Goal: Information Seeking & Learning: Learn about a topic

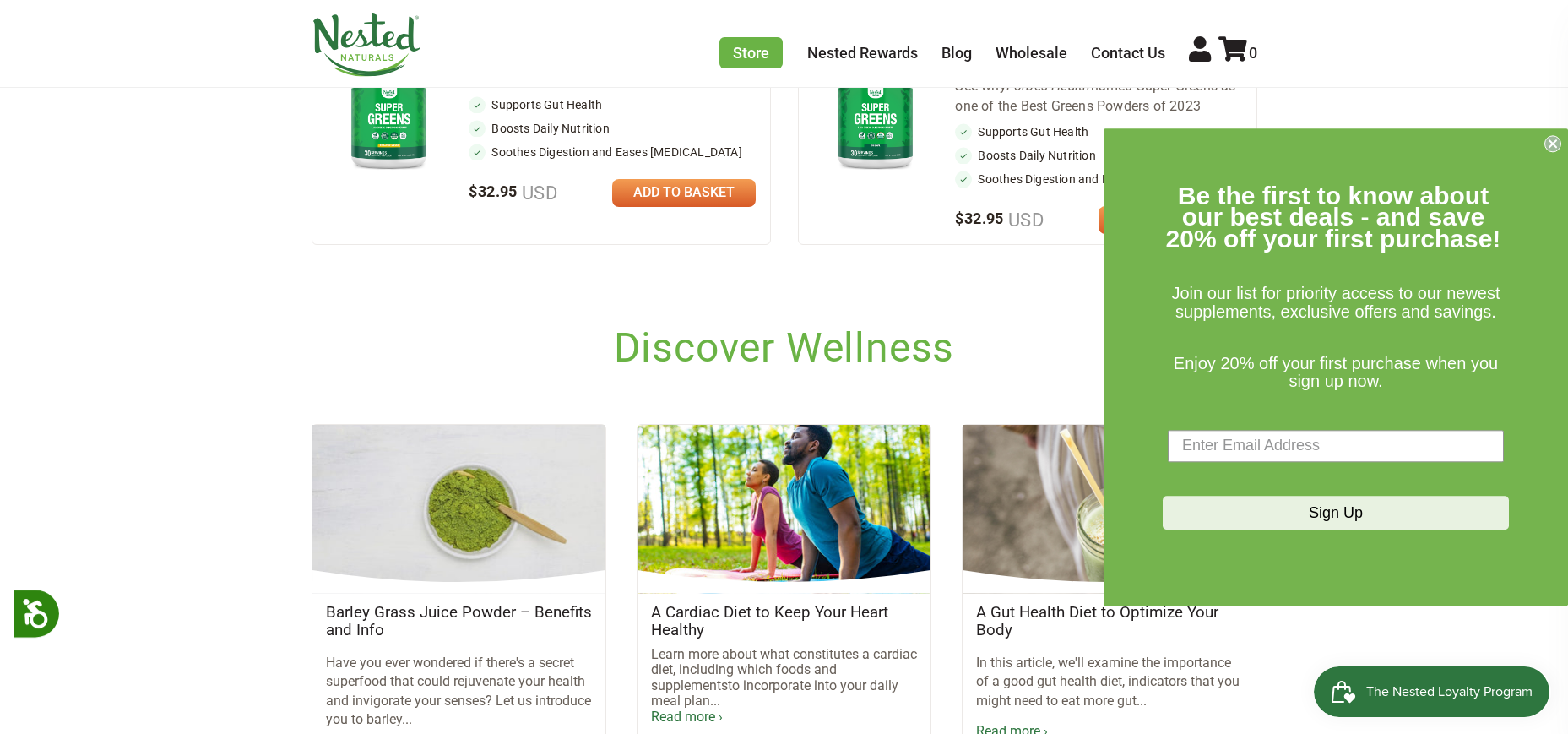
scroll to position [844, 0]
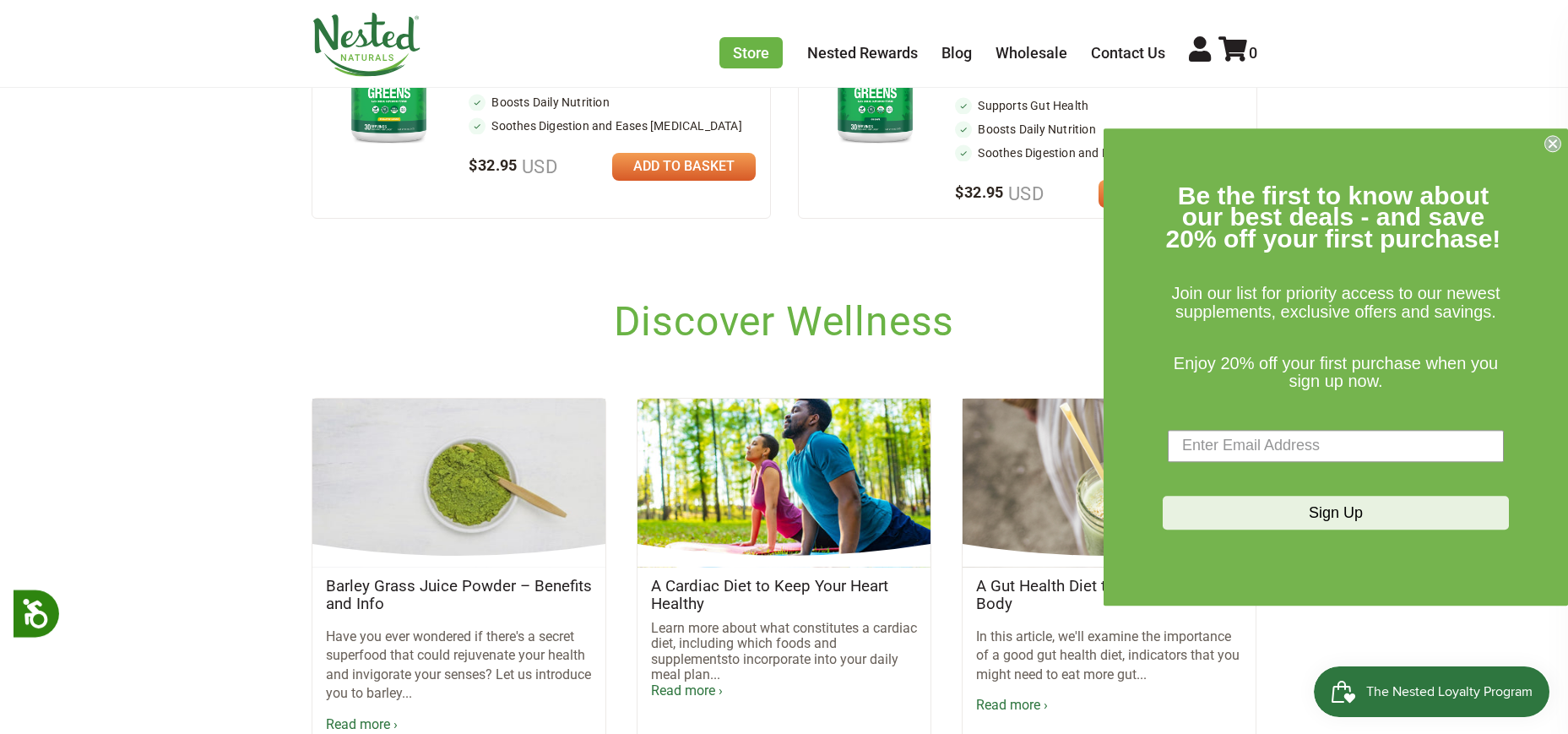
click at [1551, 140] on circle "Close dialog" at bounding box center [1554, 143] width 16 height 16
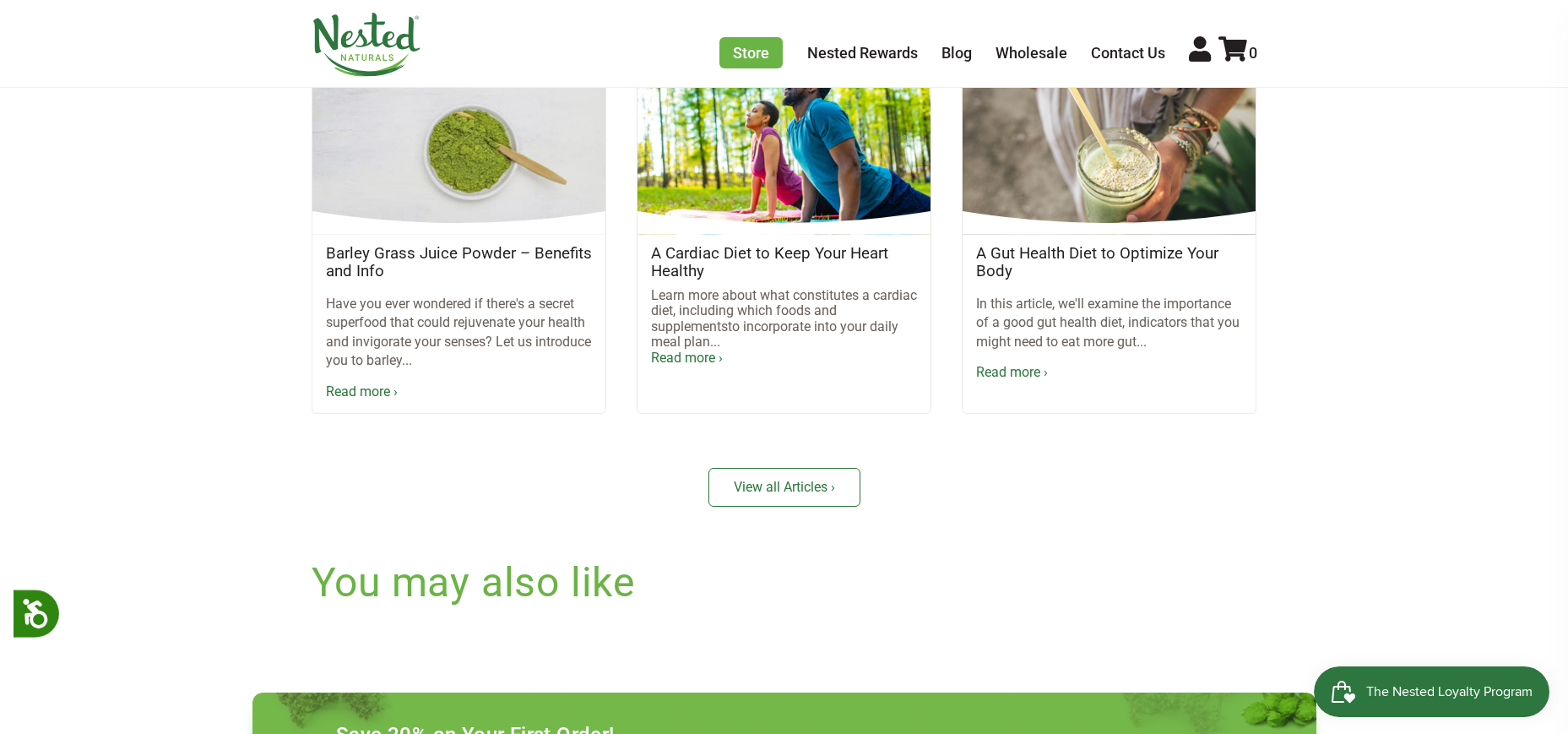
scroll to position [1168, 0]
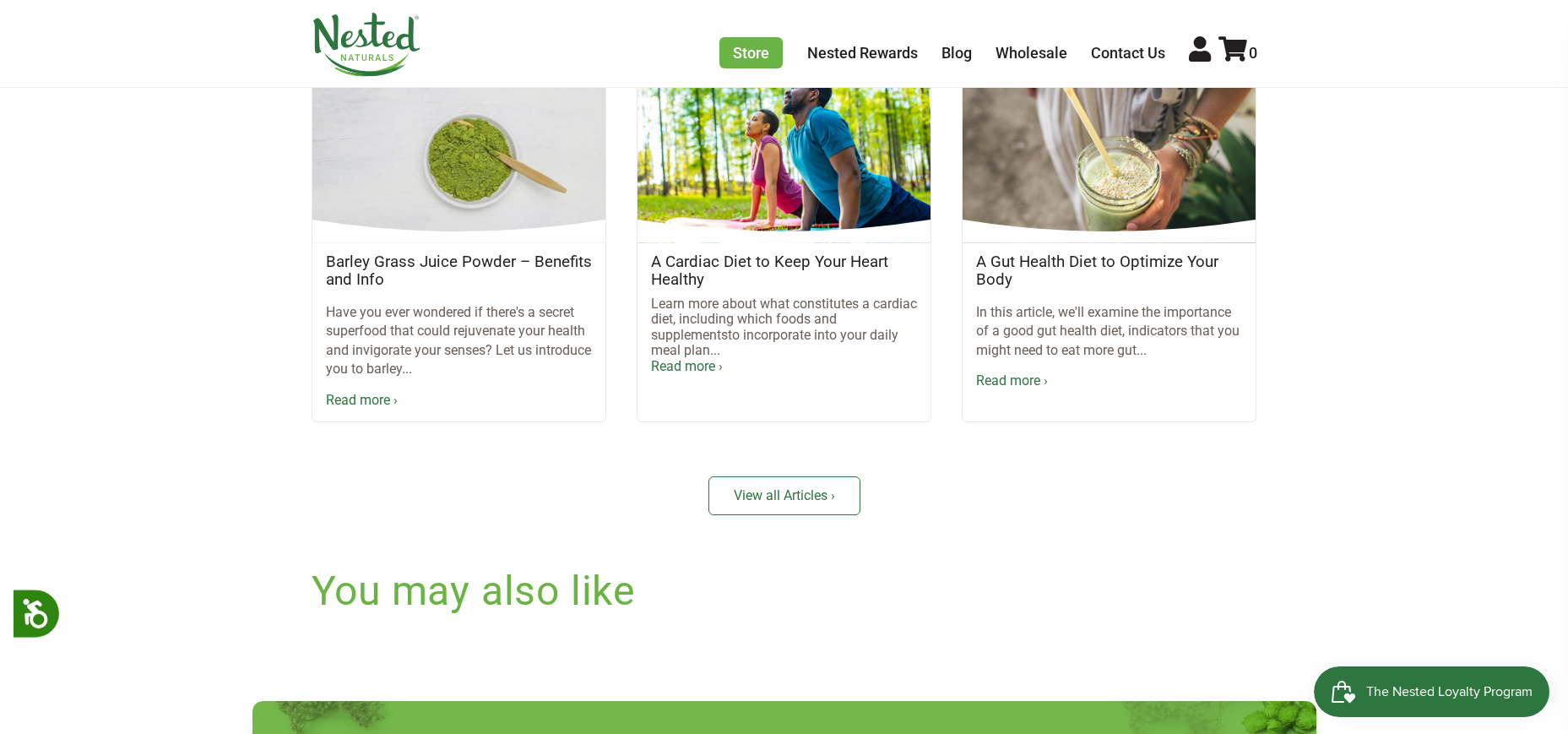
click at [347, 397] on link "Read more ›" at bounding box center [361, 400] width 71 height 16
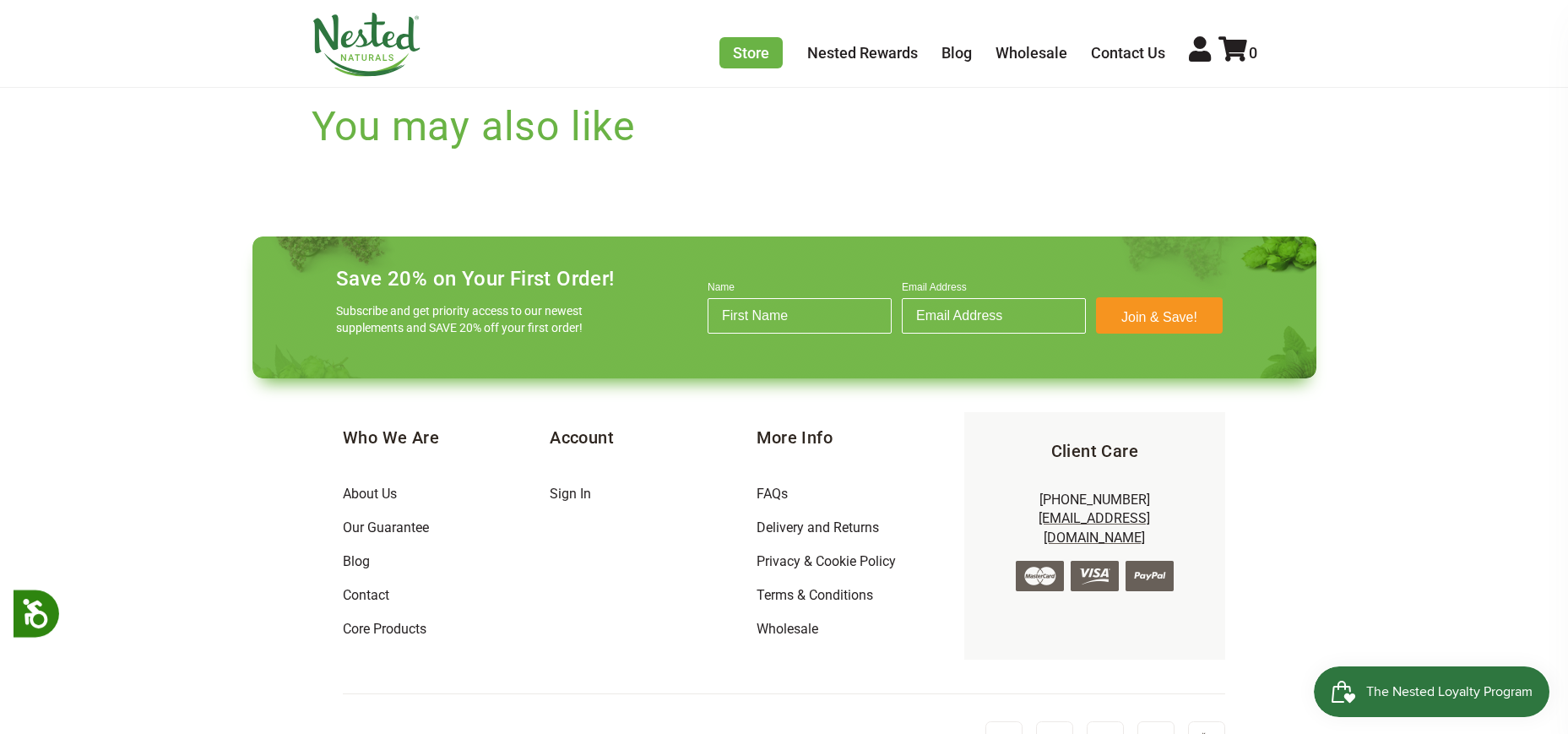
scroll to position [1660, 0]
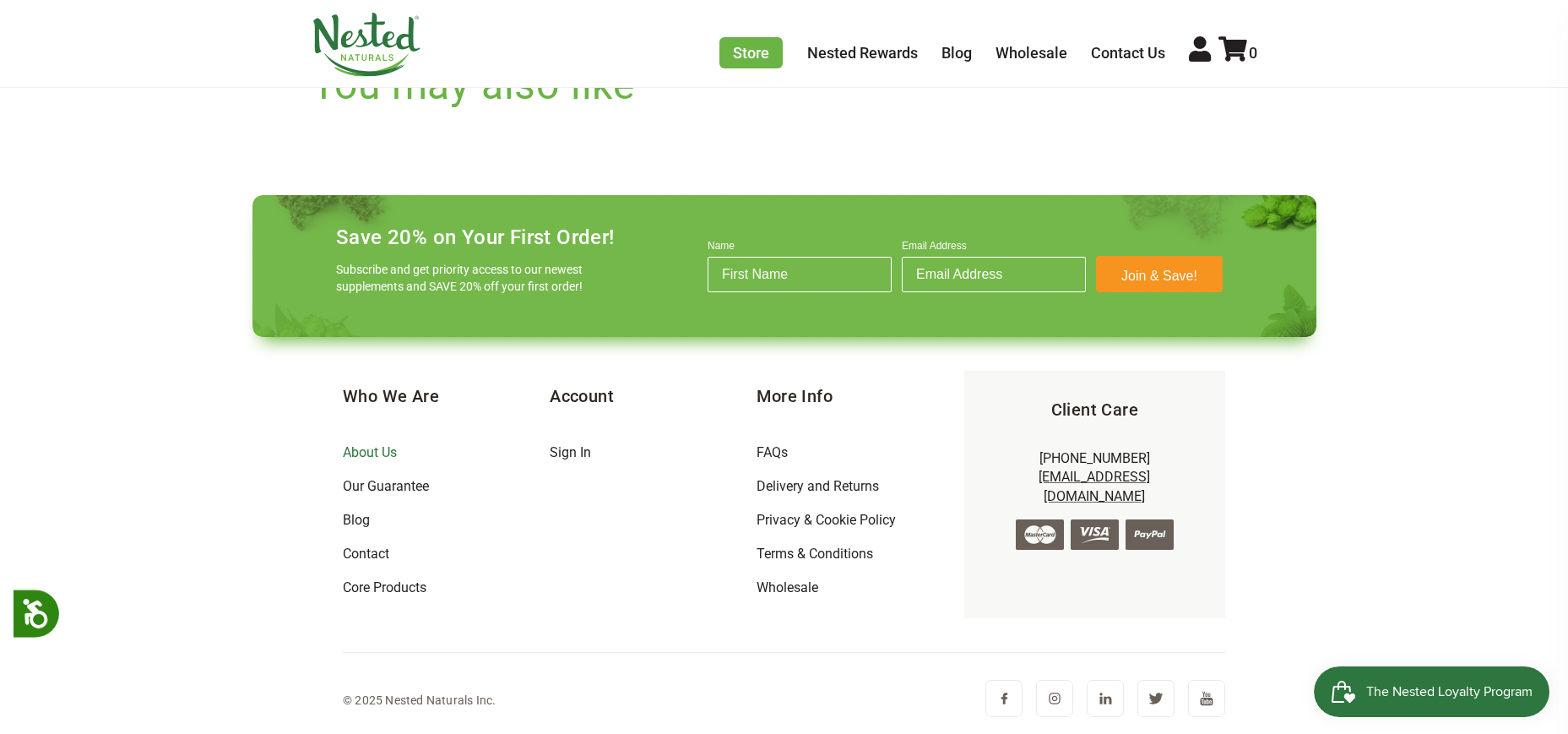
click at [361, 453] on link "About Us" at bounding box center [370, 453] width 54 height 16
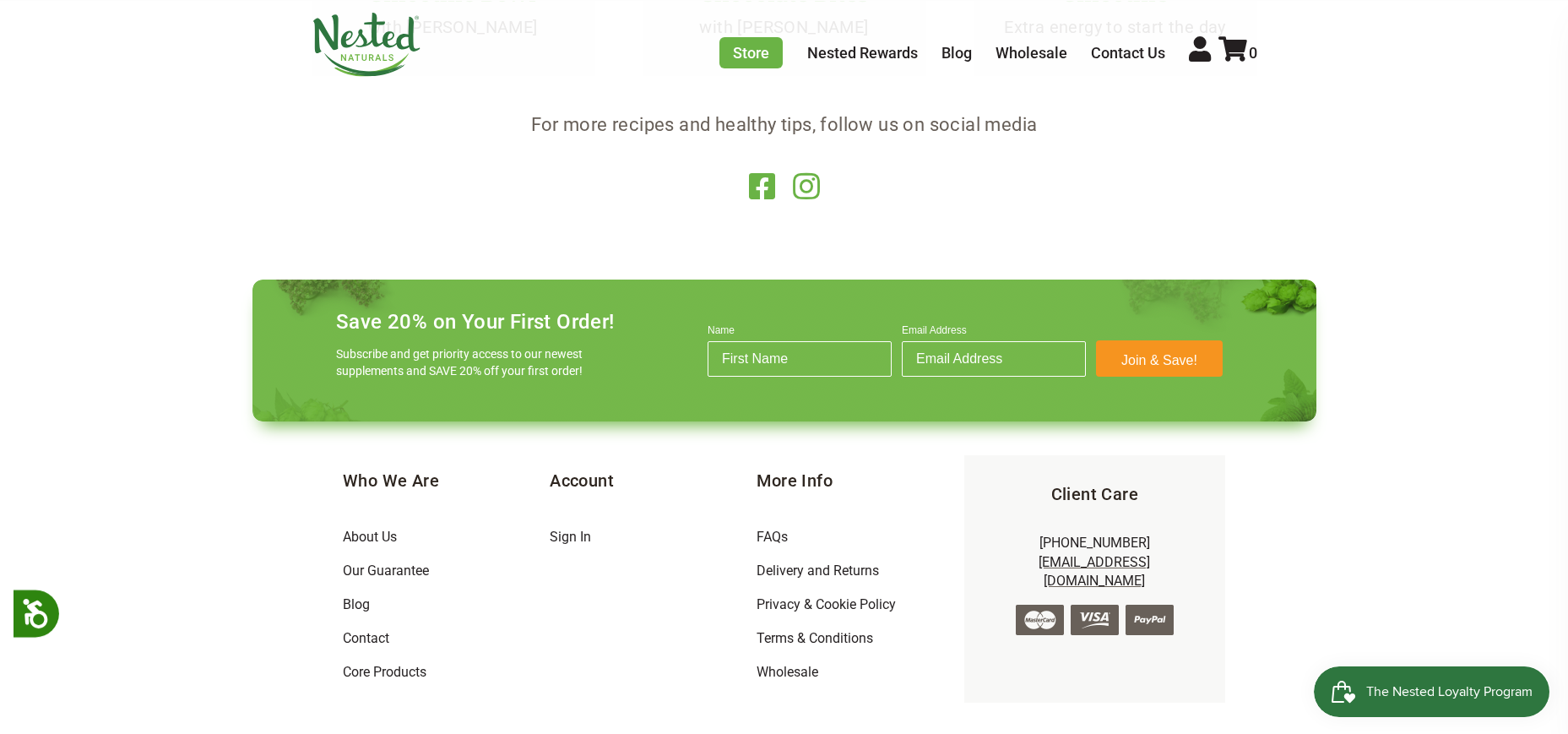
scroll to position [3547, 0]
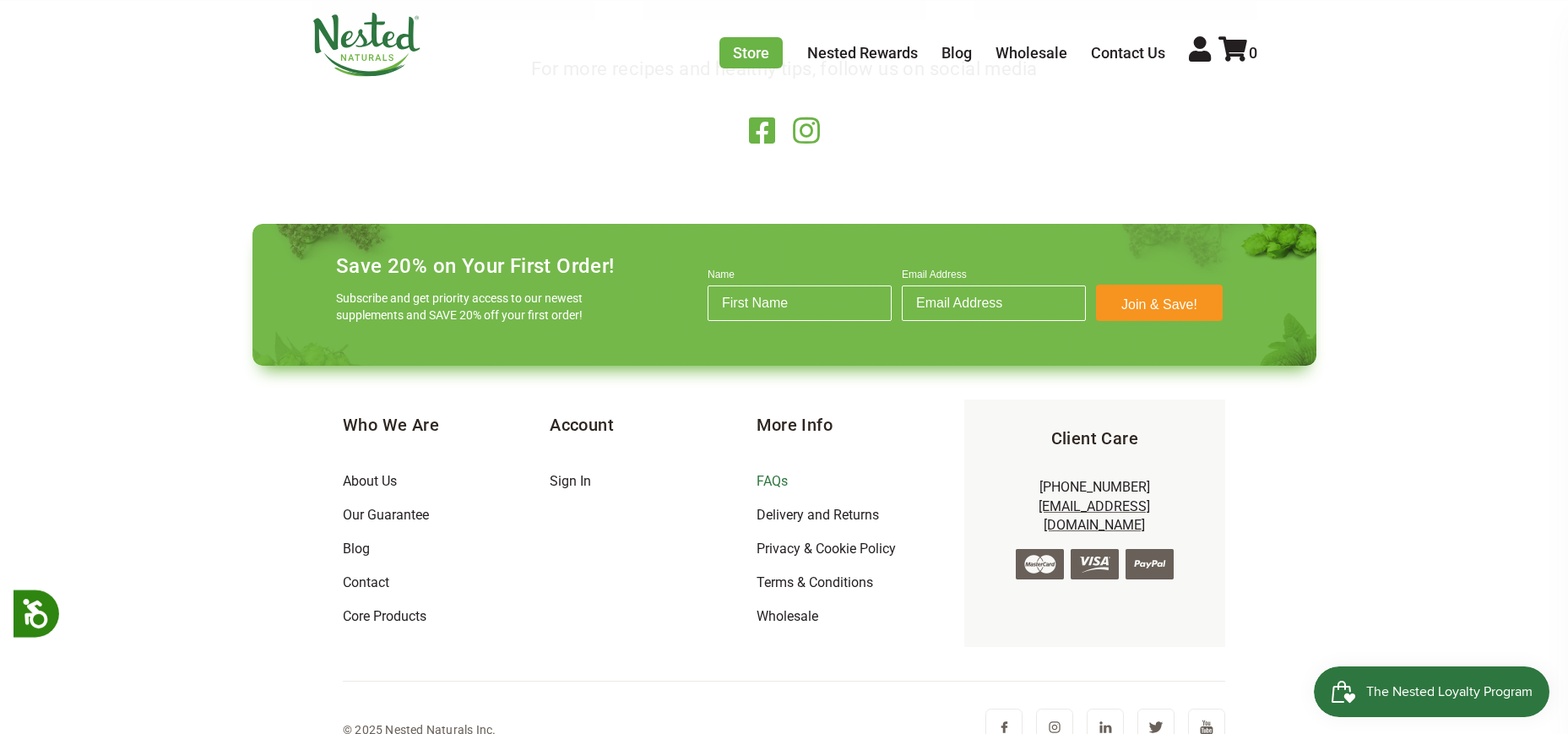
click at [765, 481] on link "FAQs" at bounding box center [772, 481] width 32 height 16
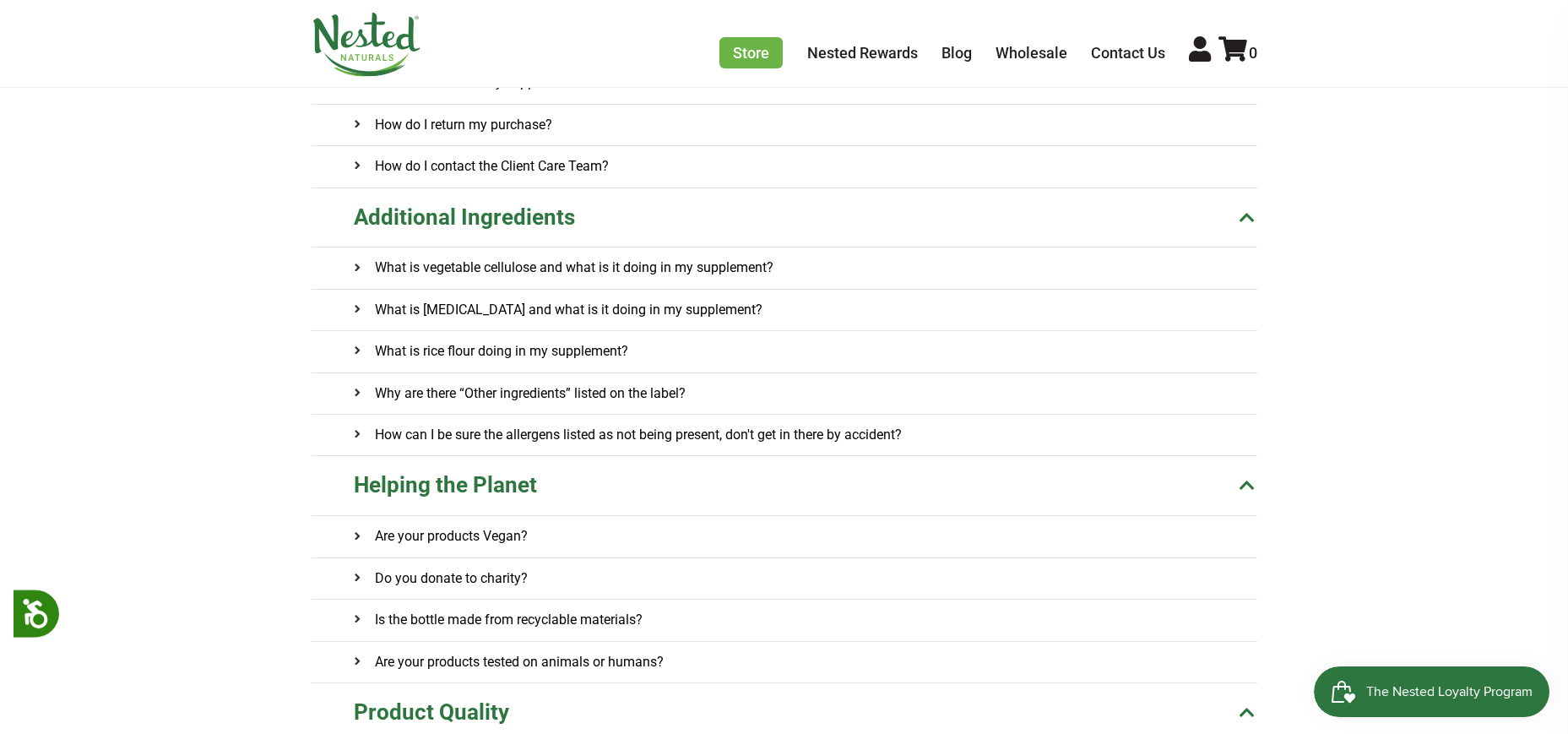
scroll to position [507, 0]
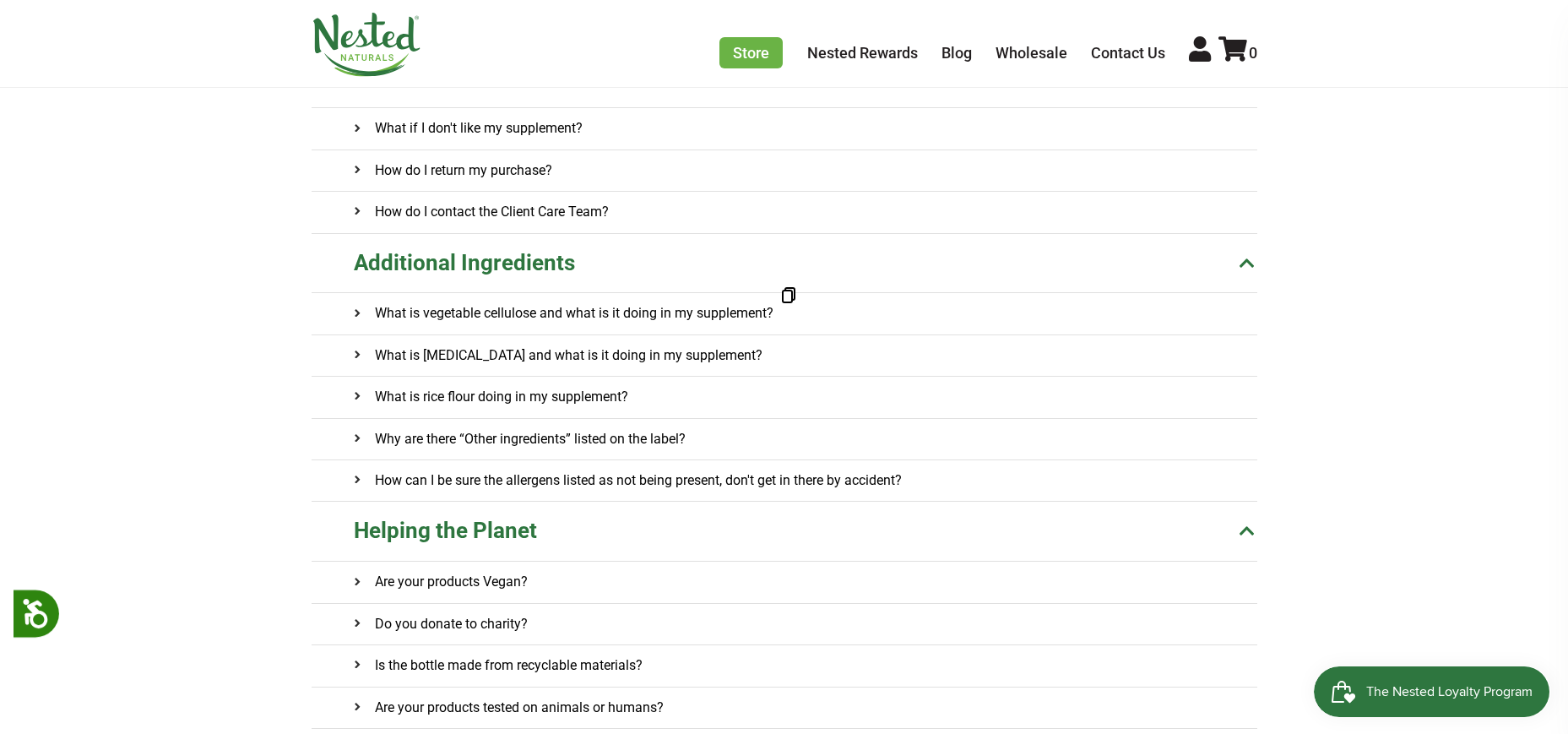
click at [525, 314] on h4 "What is vegetable cellulose and what is it doing in my supplement?" at bounding box center [564, 313] width 420 height 41
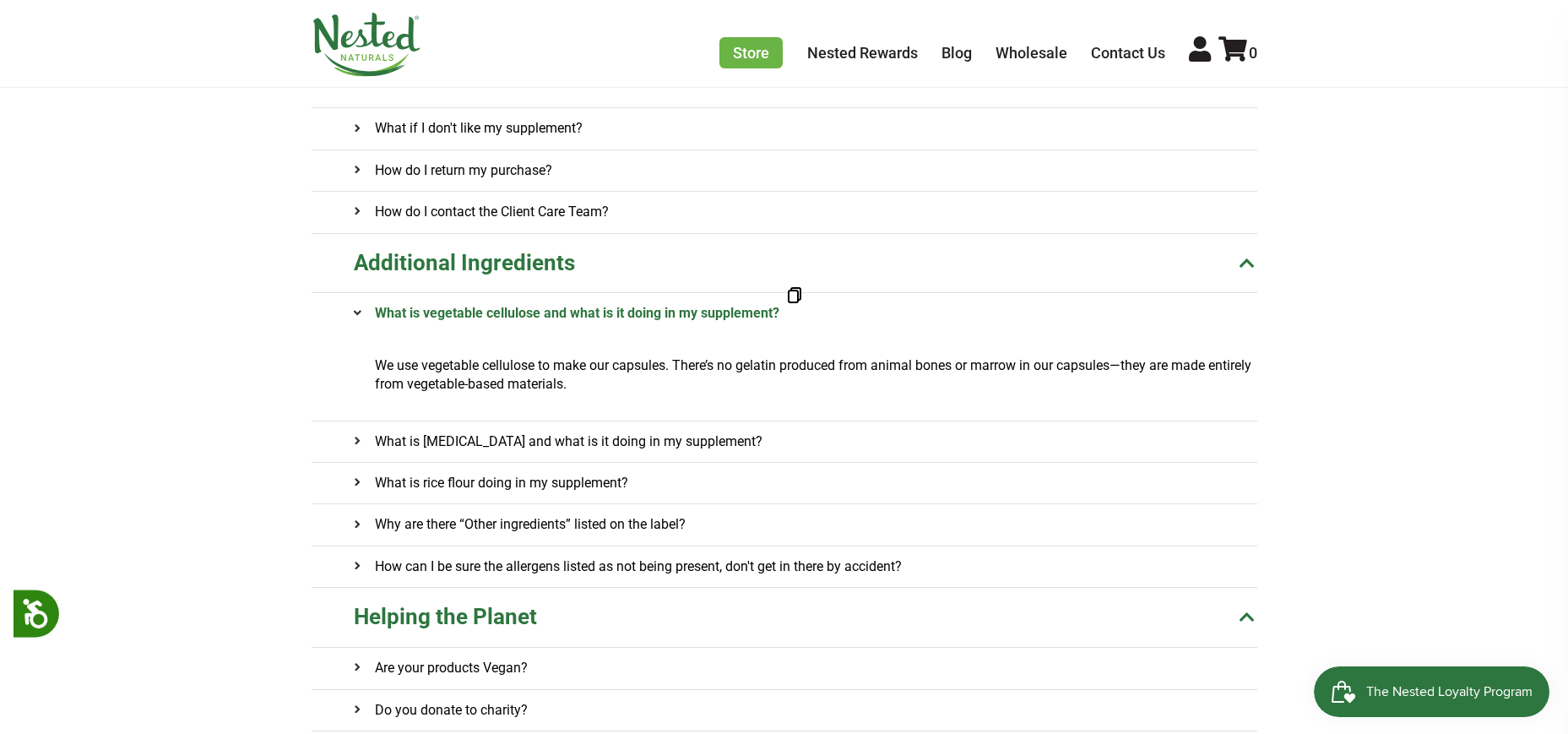
scroll to position [591, 0]
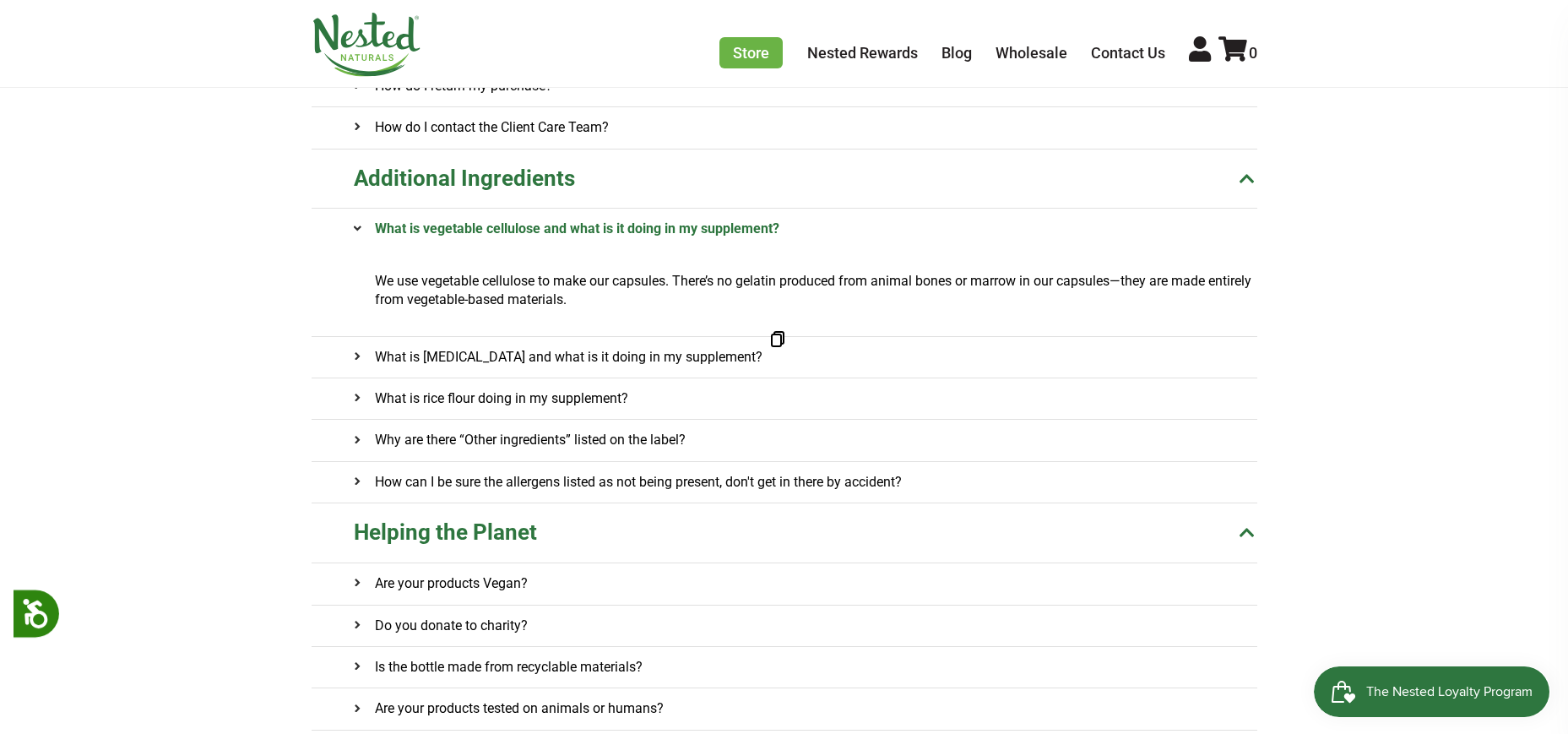
click at [537, 352] on h4 "What is magnesium stearate and what is it doing in my supplement?" at bounding box center [558, 357] width 409 height 41
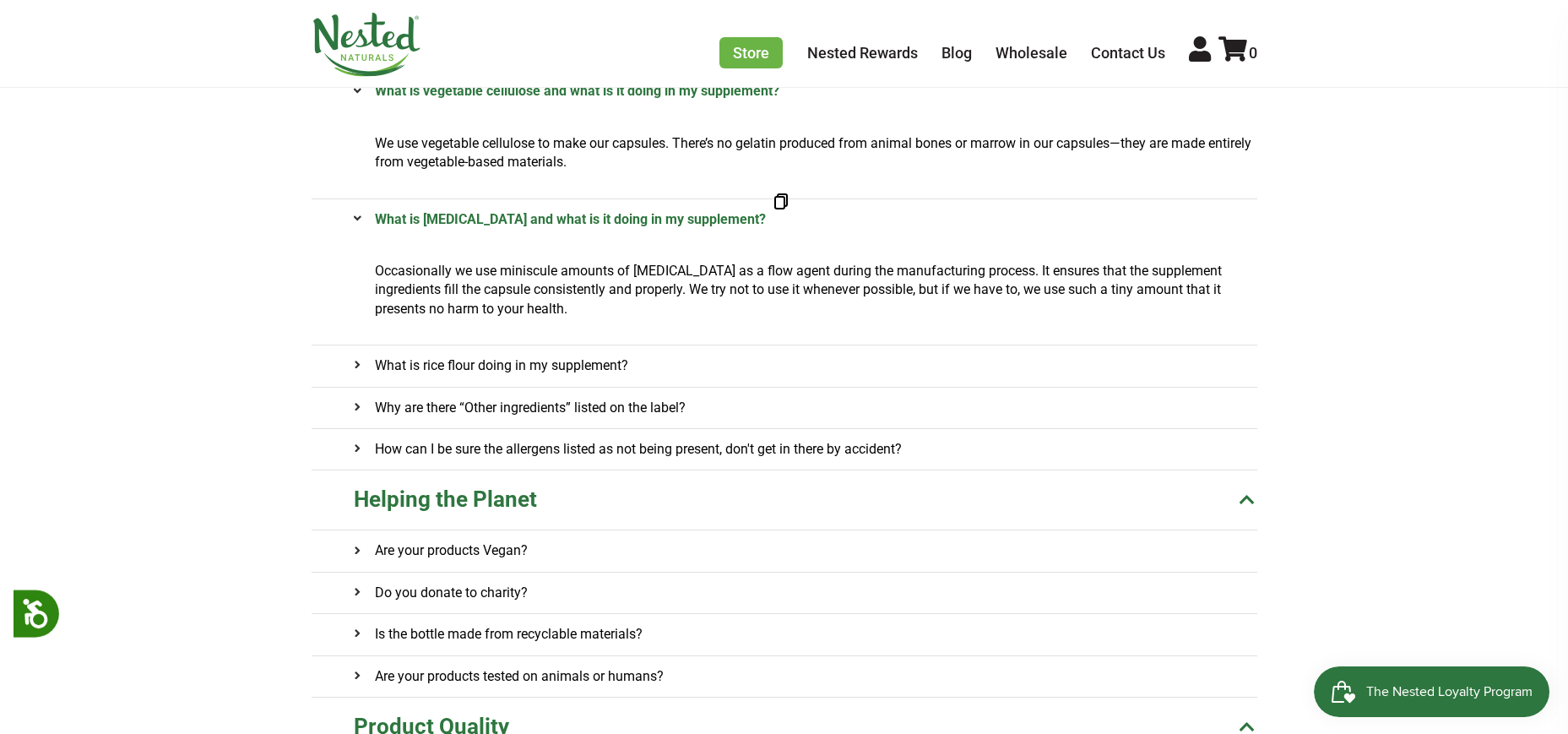
scroll to position [760, 0]
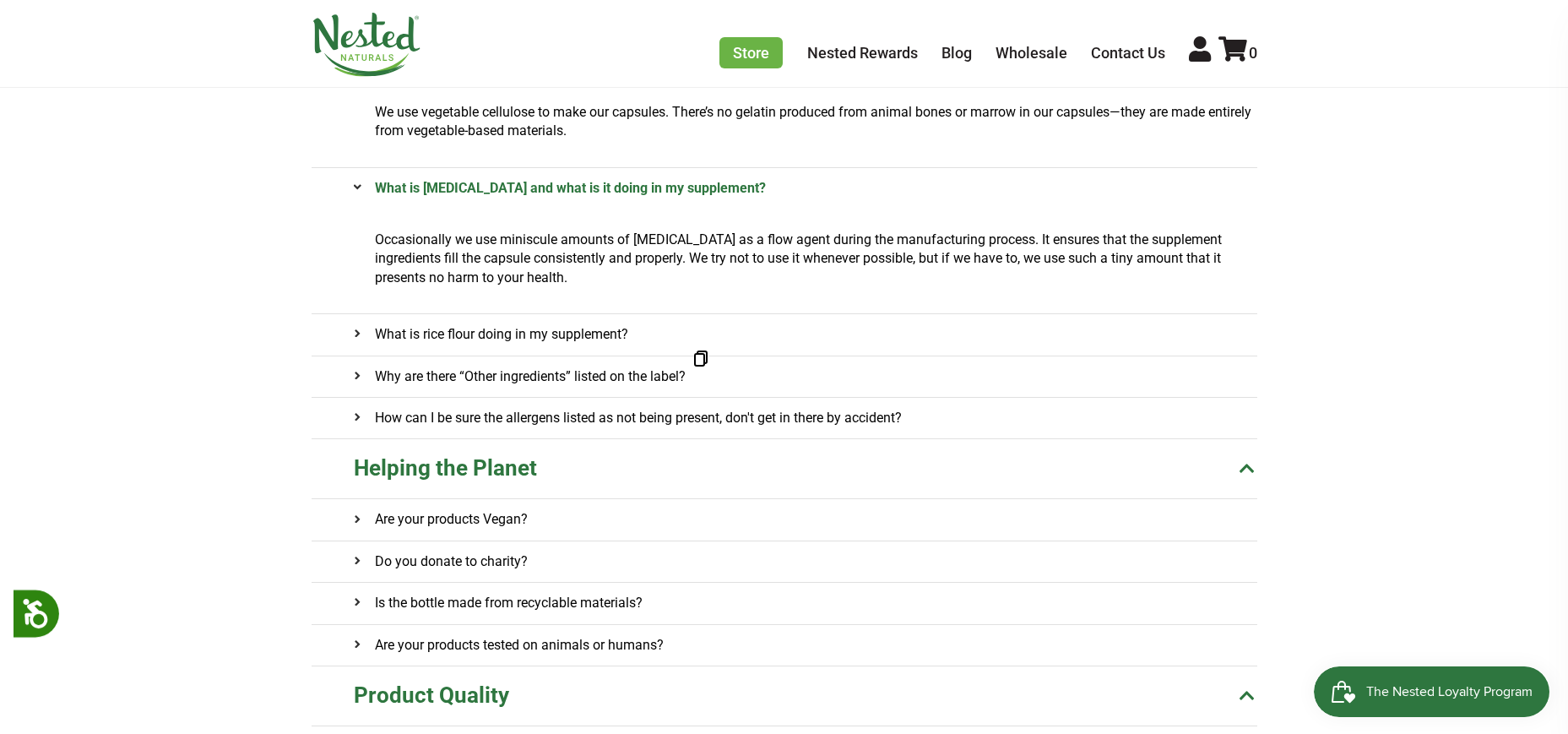
click at [540, 377] on h4 "Why are there “Other ingredients” listed on the label?" at bounding box center [519, 377] width 332 height 41
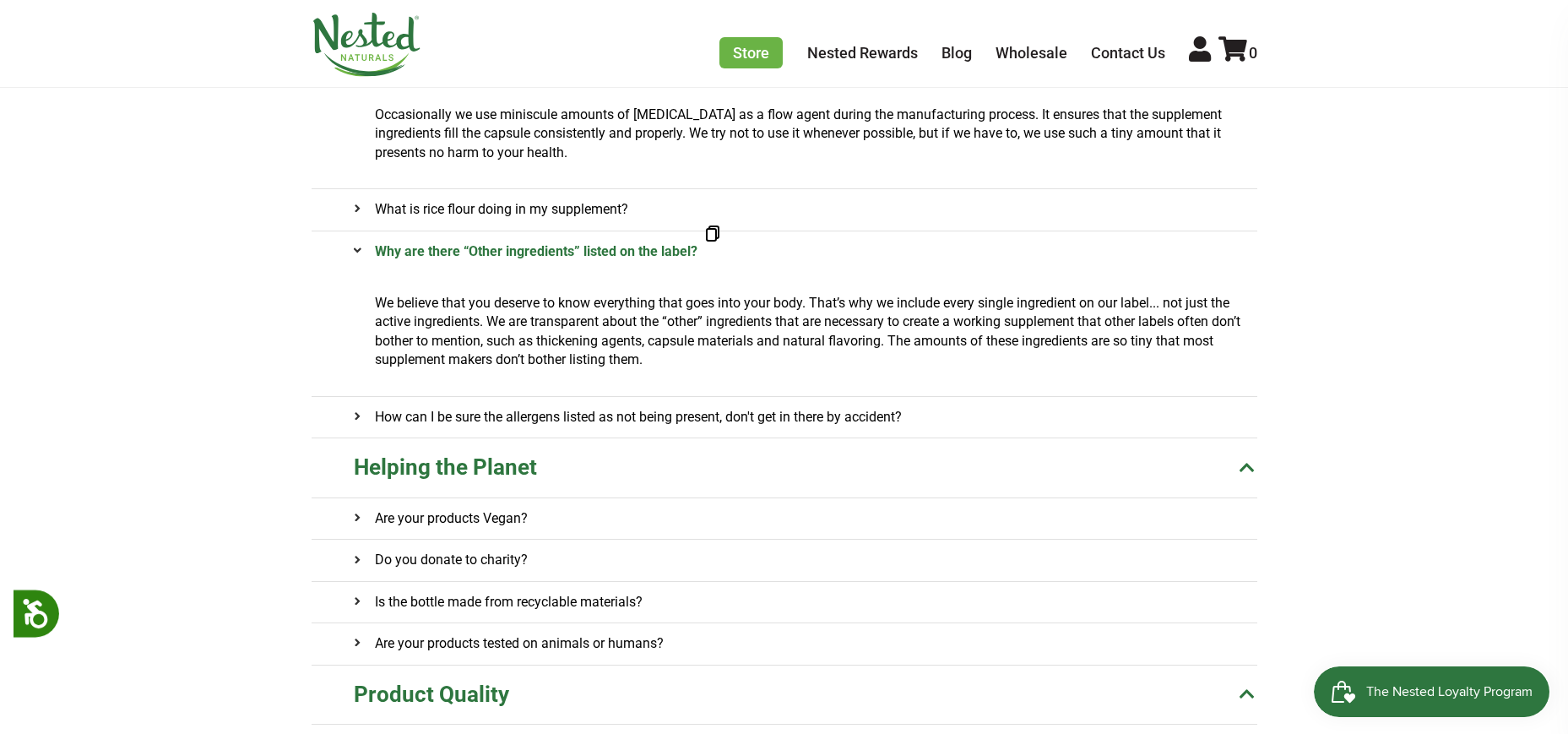
scroll to position [929, 0]
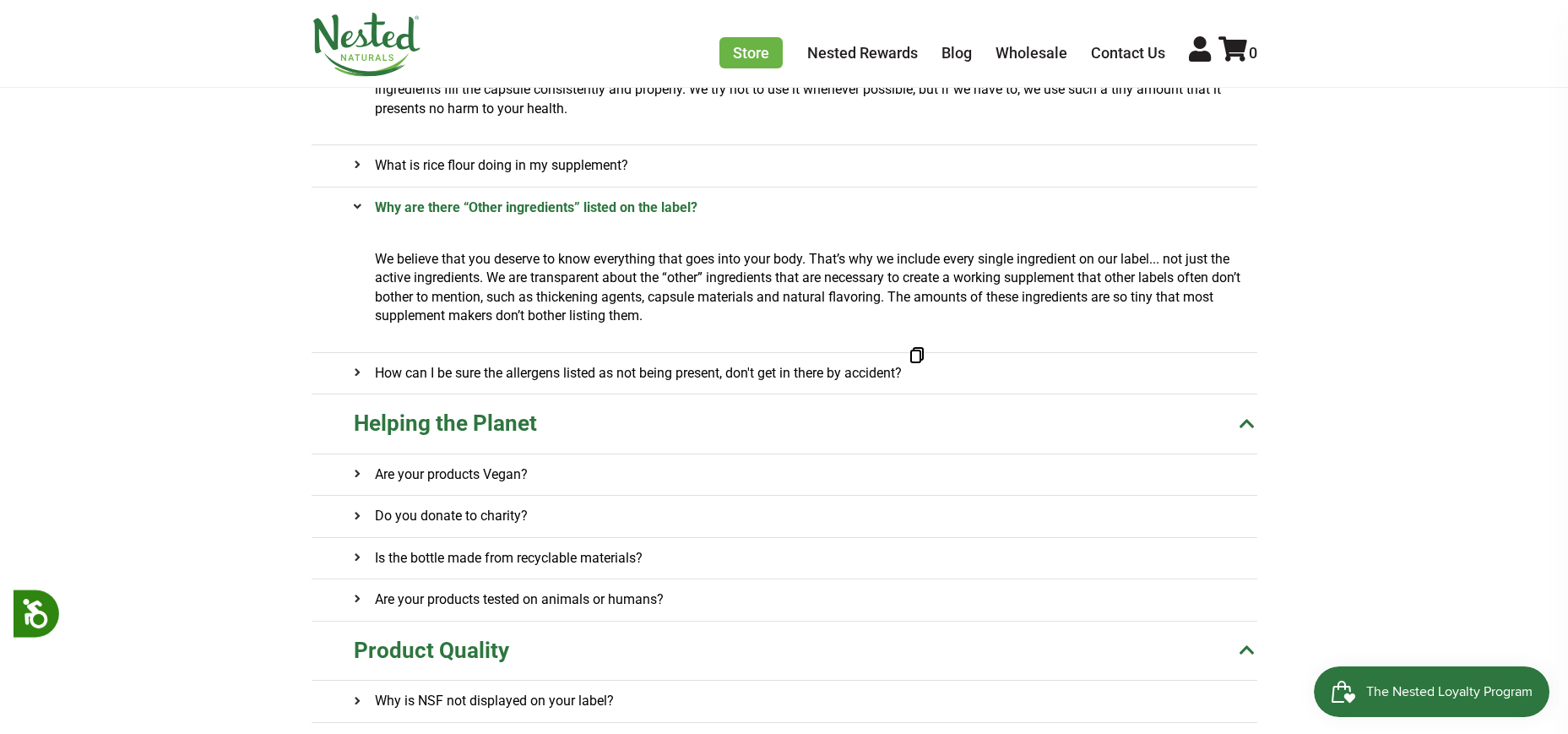
click at [632, 372] on h4 "How can I be sure the allergens listed as not being present, don't get in there…" at bounding box center [628, 373] width 548 height 41
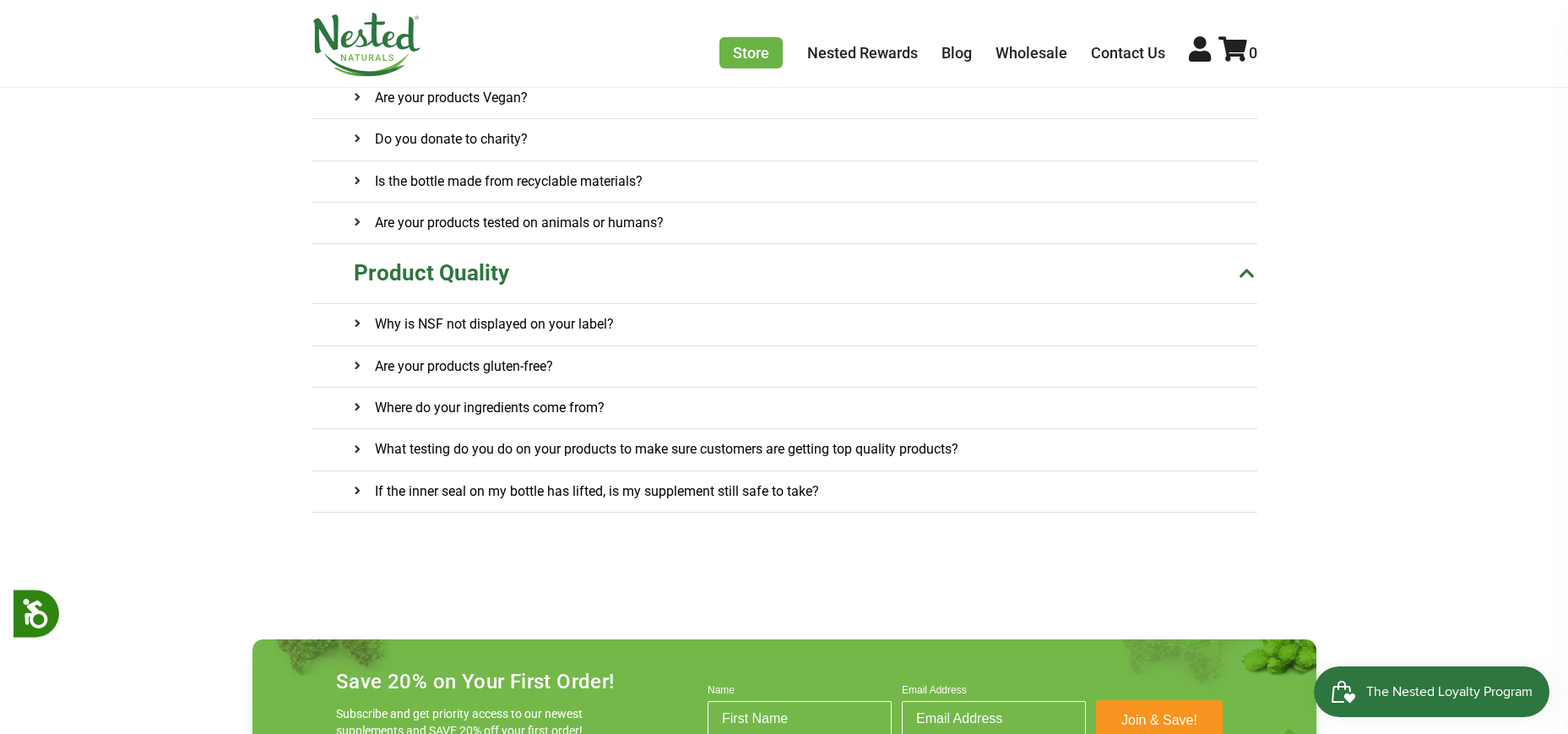
scroll to position [1435, 0]
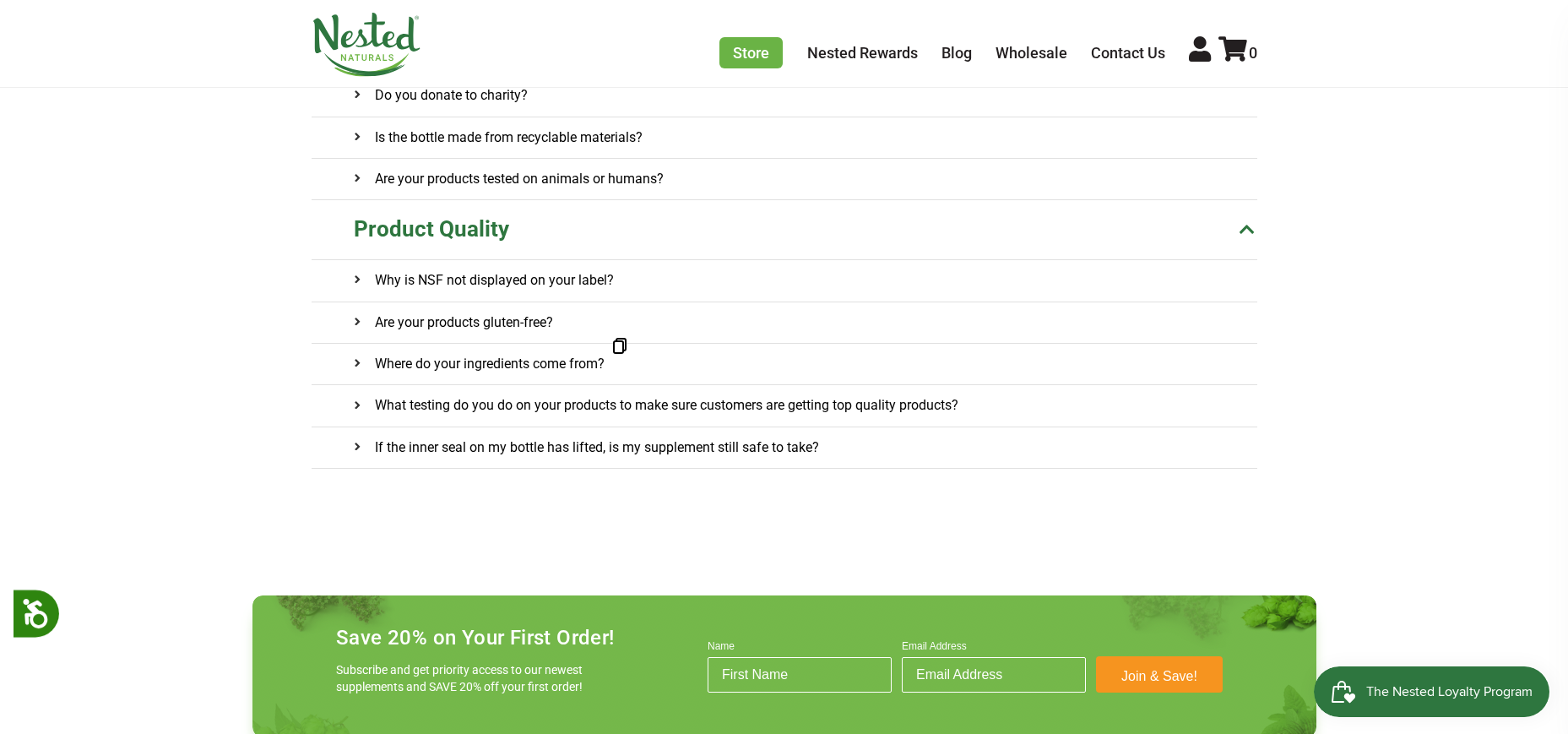
click at [488, 355] on h4 "Where do your ingredients come from?" at bounding box center [479, 364] width 251 height 41
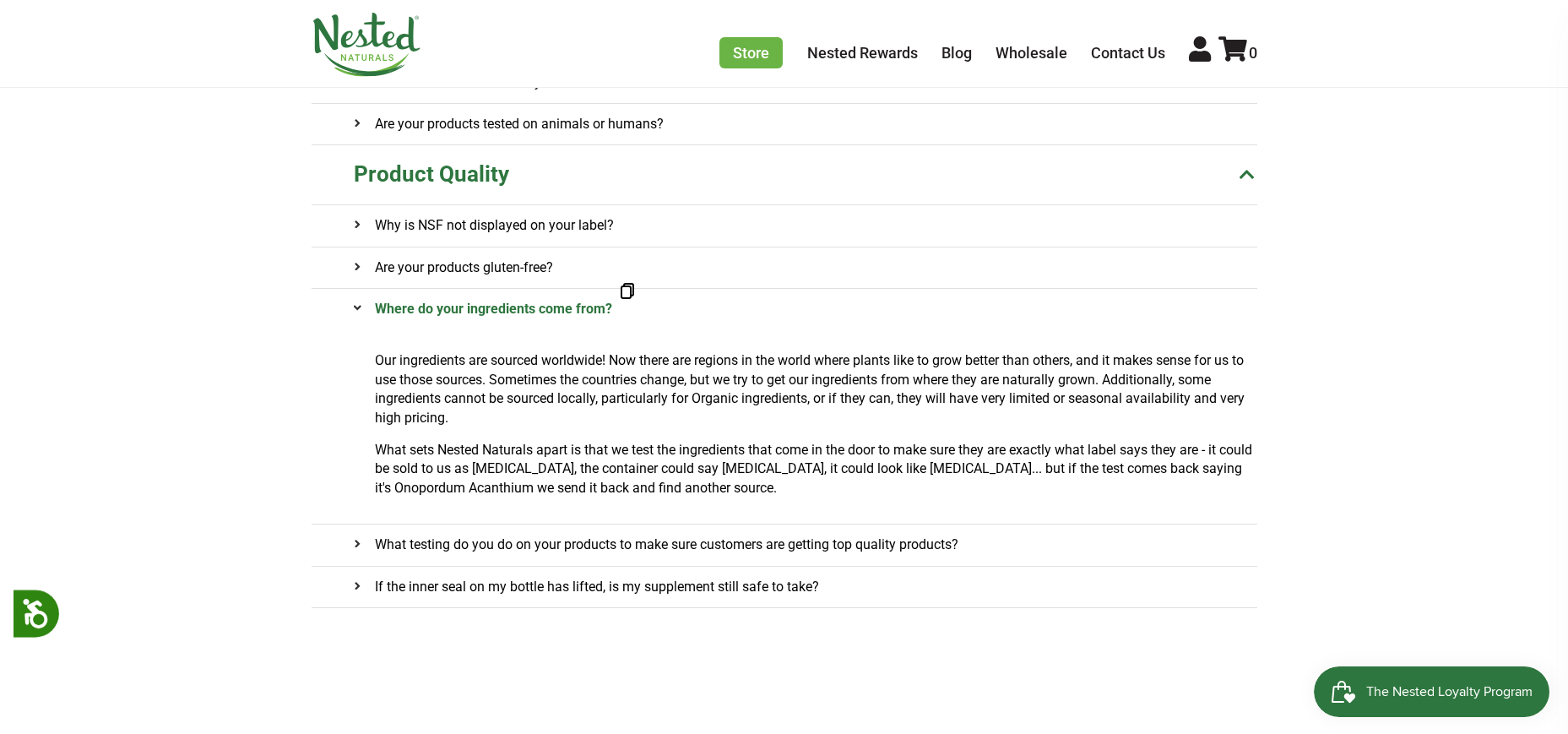
scroll to position [1520, 0]
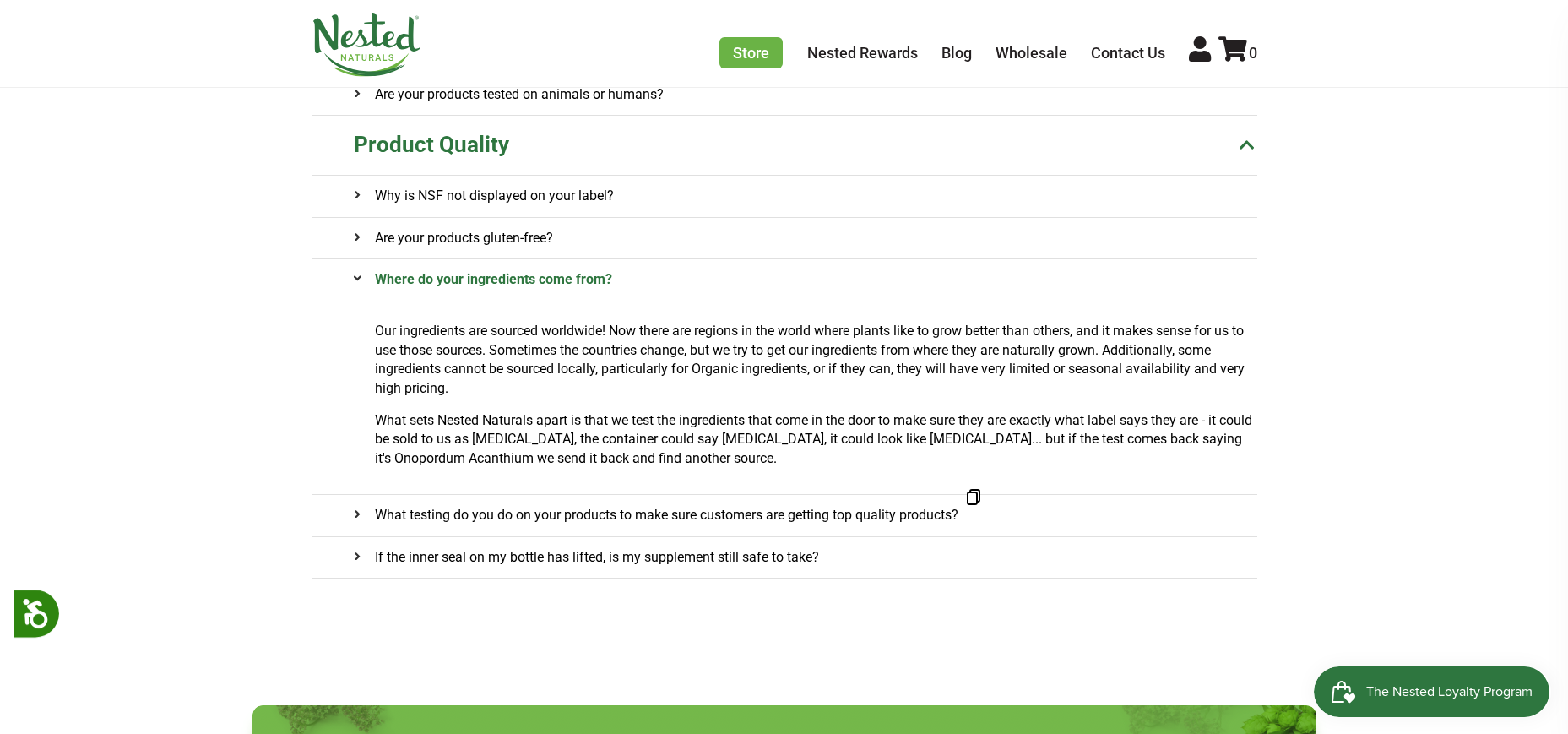
click at [734, 517] on h4 "What testing do you do on your products to make sure customers are getting top …" at bounding box center [656, 515] width 604 height 41
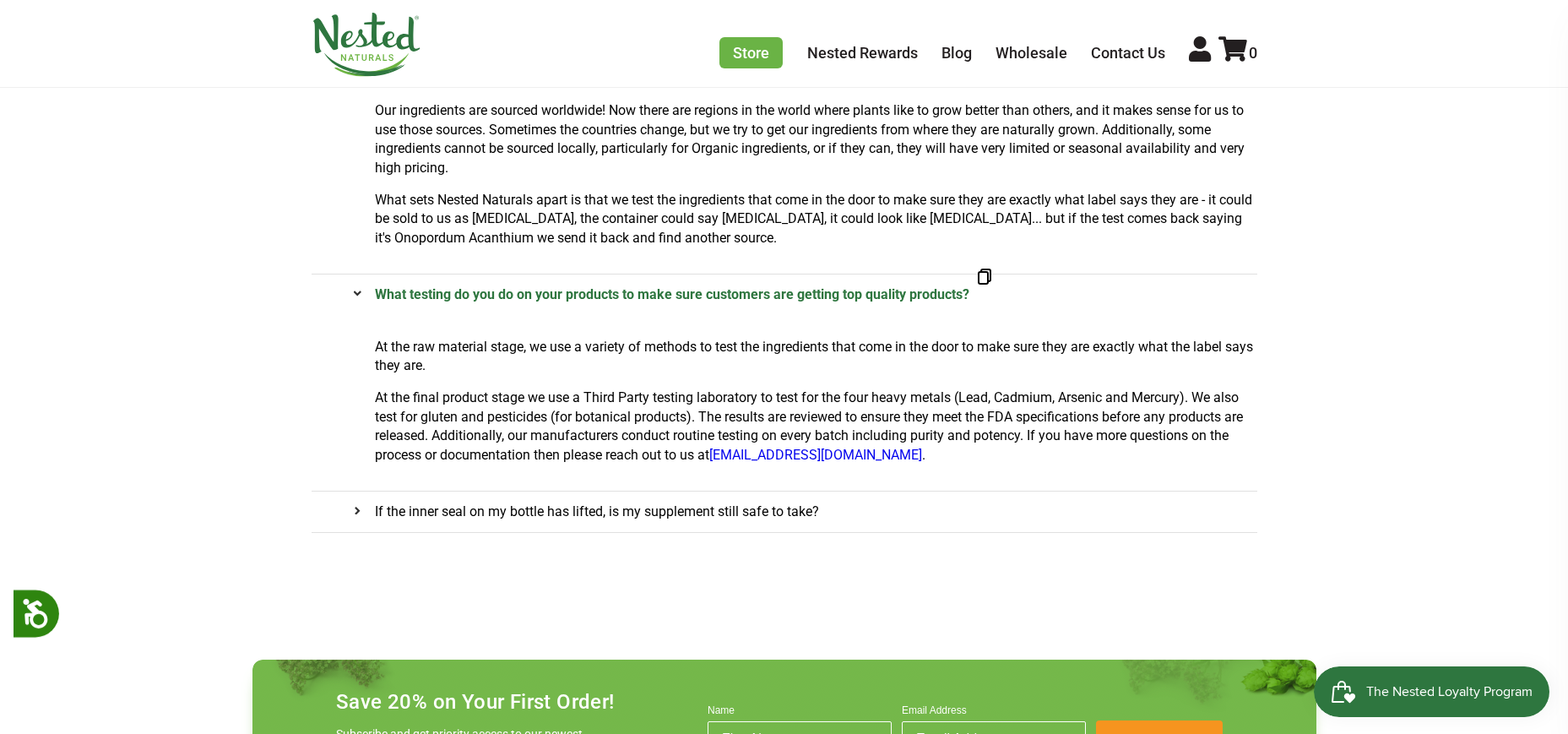
scroll to position [1737, 0]
